Goal: Check status: Check status

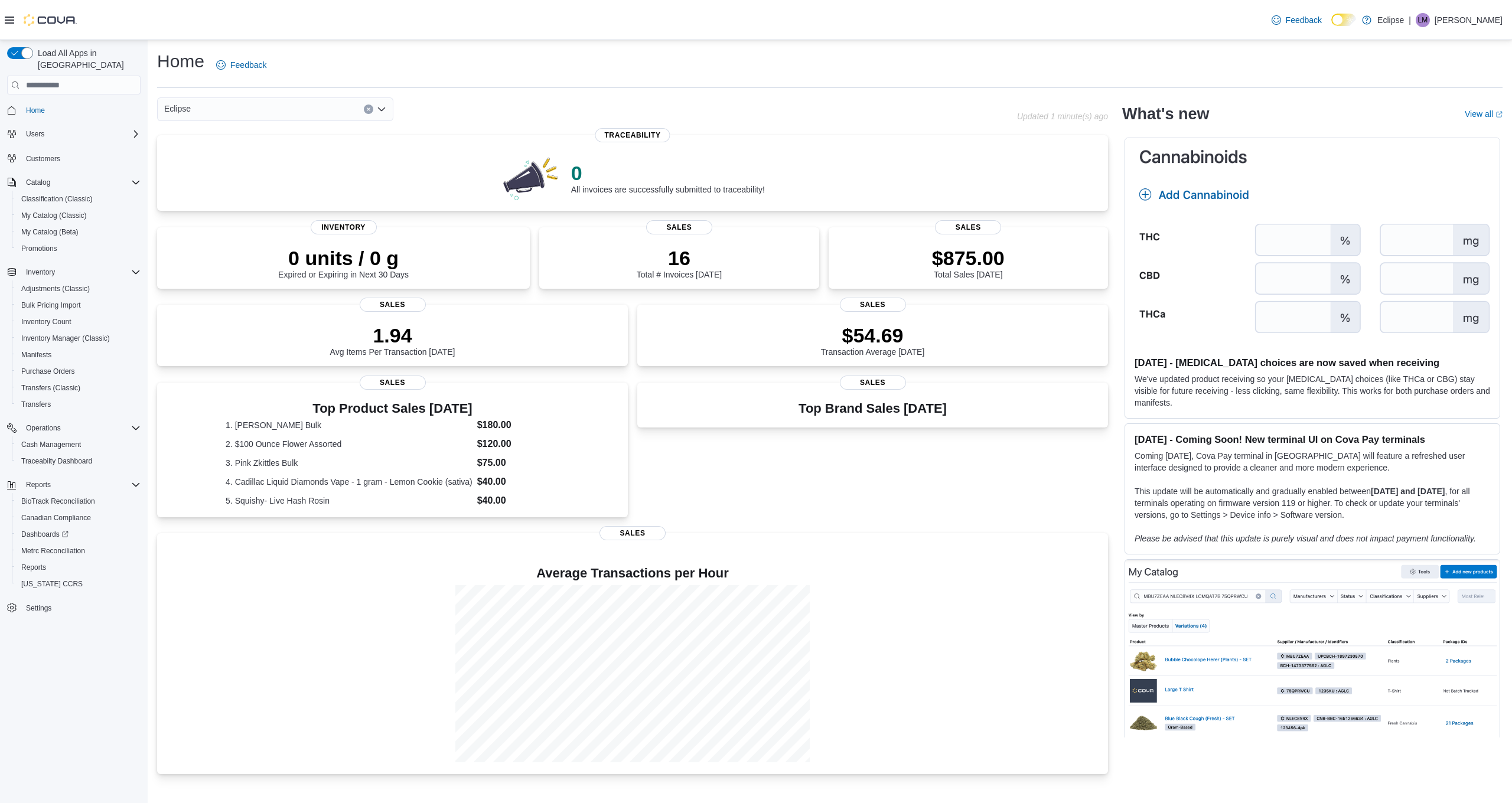
scroll to position [1, 0]
click at [944, 253] on p "$875.00" at bounding box center [968, 257] width 73 height 24
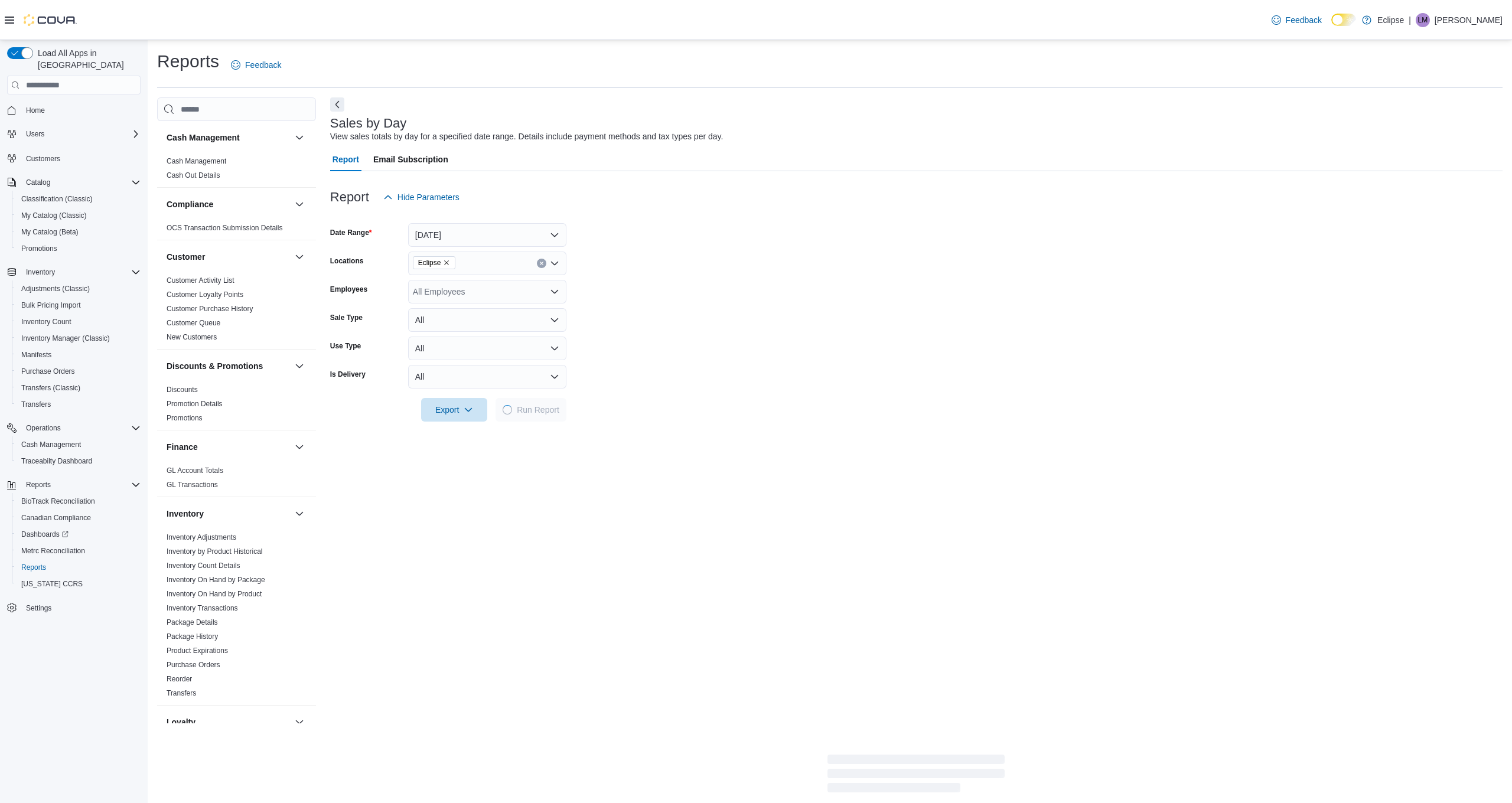
scroll to position [27, 0]
